Goal: Task Accomplishment & Management: Complete application form

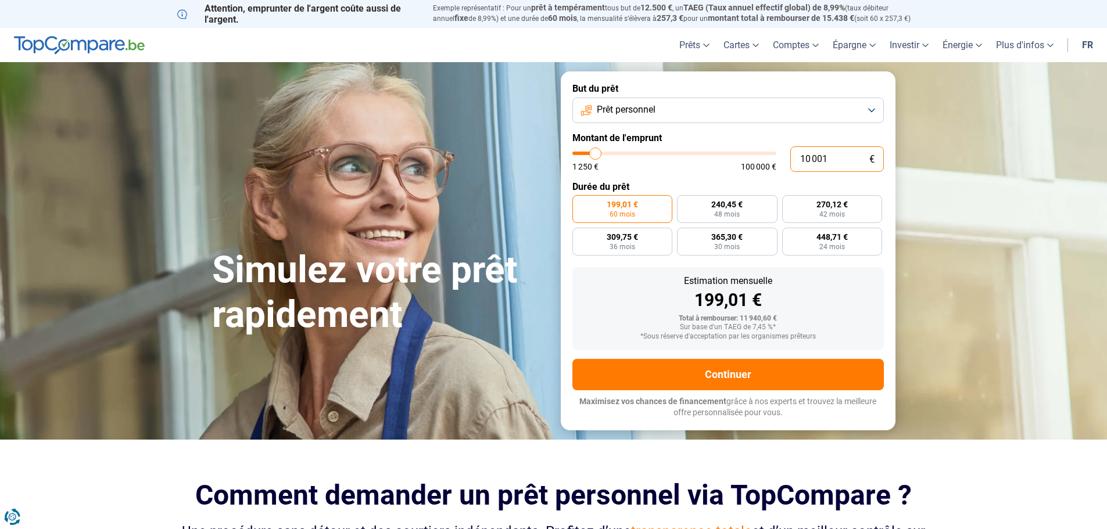
click at [829, 160] on input "10 001" at bounding box center [837, 159] width 94 height 26
drag, startPoint x: 829, startPoint y: 157, endPoint x: 785, endPoint y: 159, distance: 44.2
click at [785, 159] on div "10 001 € 1 250 € 100 000 €" at bounding box center [727, 159] width 311 height 26
type input "6"
type input "1250"
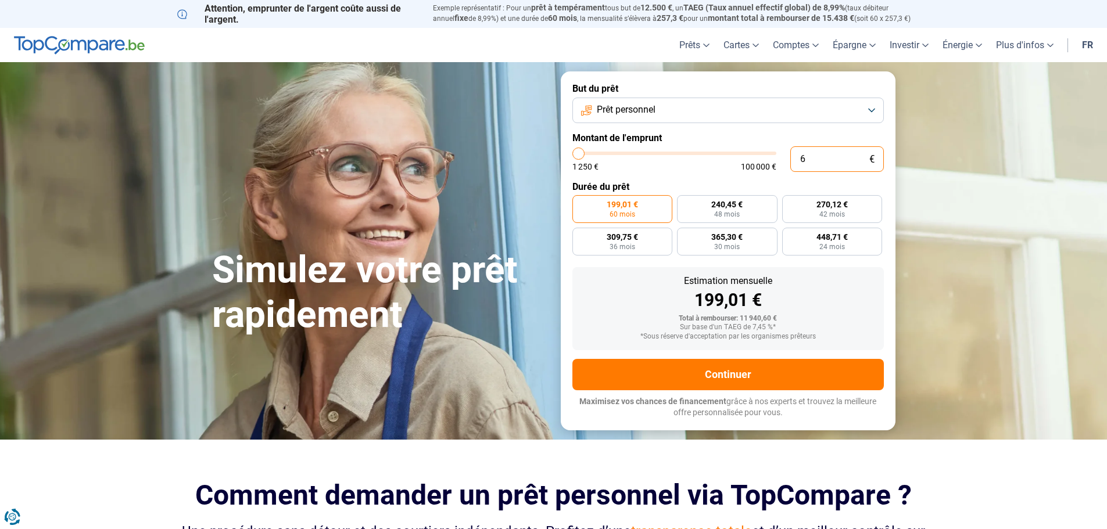
type input "60"
type input "1250"
type input "600"
type input "1250"
type input "6 000"
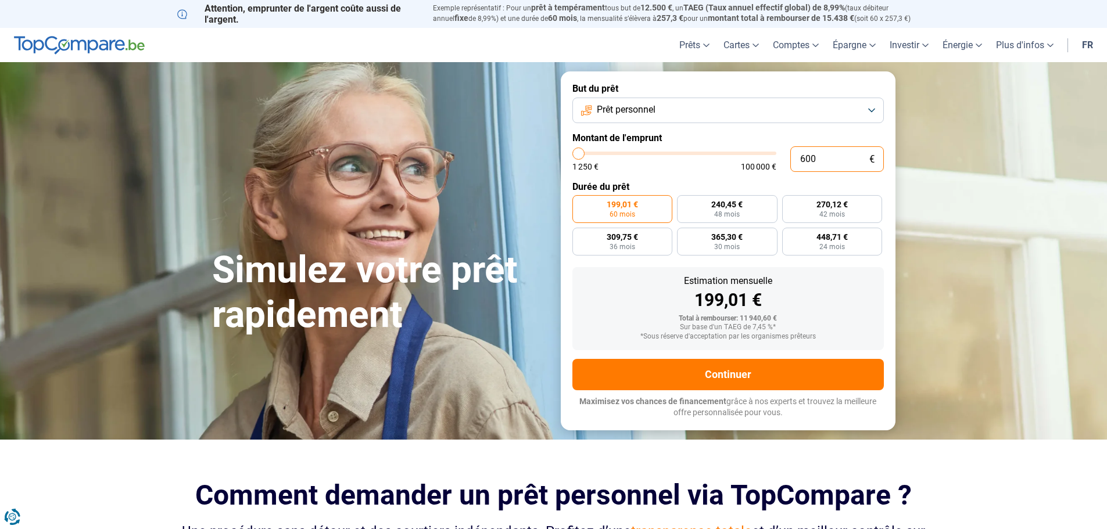
type input "6000"
radio input "true"
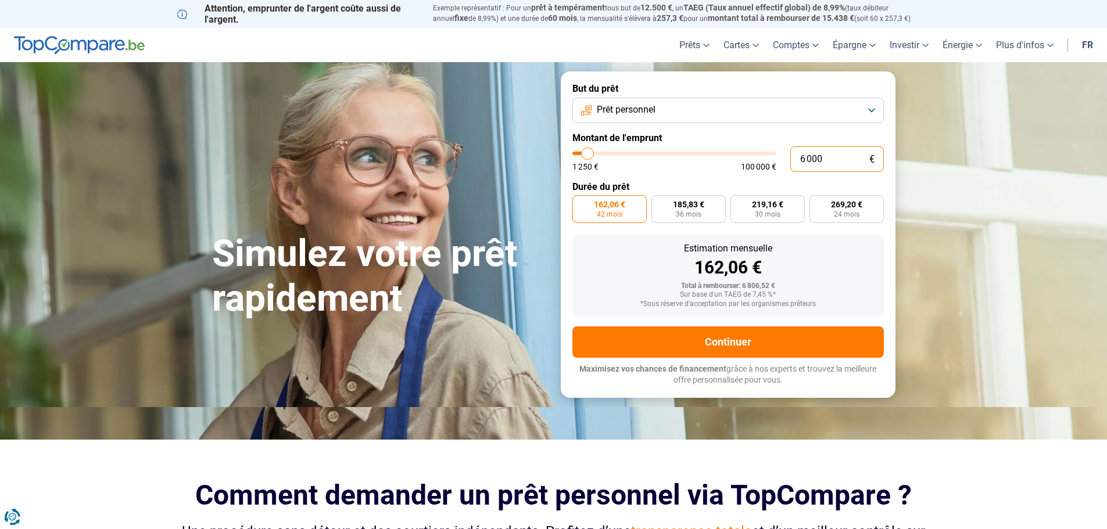
type input "6 000"
click at [610, 207] on span "162,06 €" at bounding box center [609, 204] width 31 height 8
click at [580, 203] on input "162,06 € 42 mois" at bounding box center [576, 199] width 8 height 8
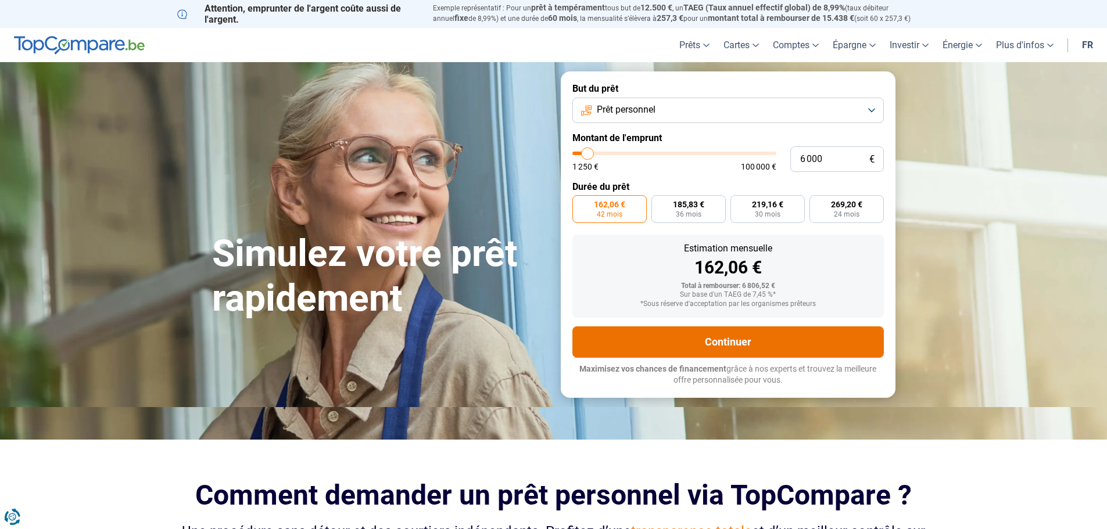
click at [739, 346] on button "Continuer" at bounding box center [727, 342] width 311 height 31
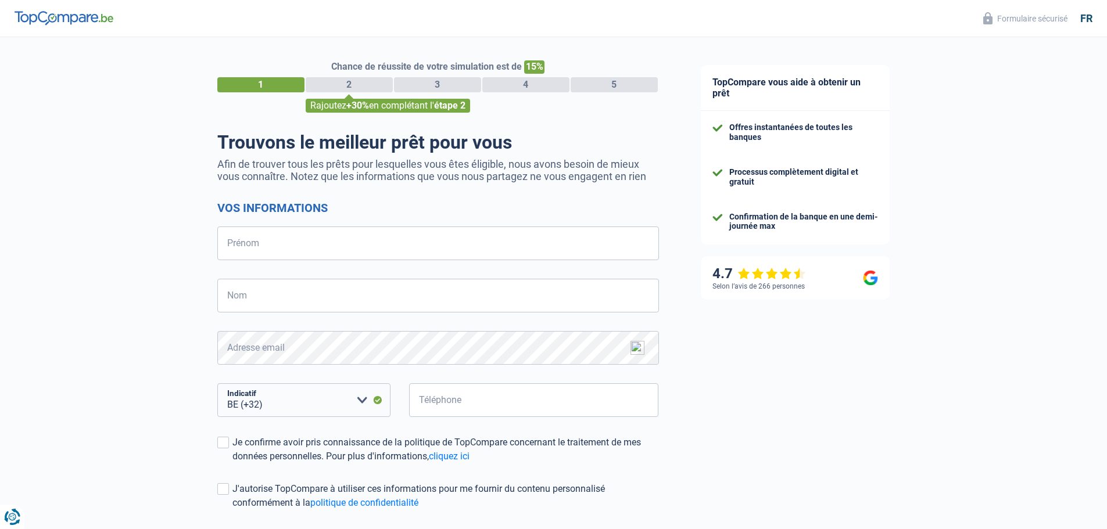
select select "32"
